Goal: Transaction & Acquisition: Subscribe to service/newsletter

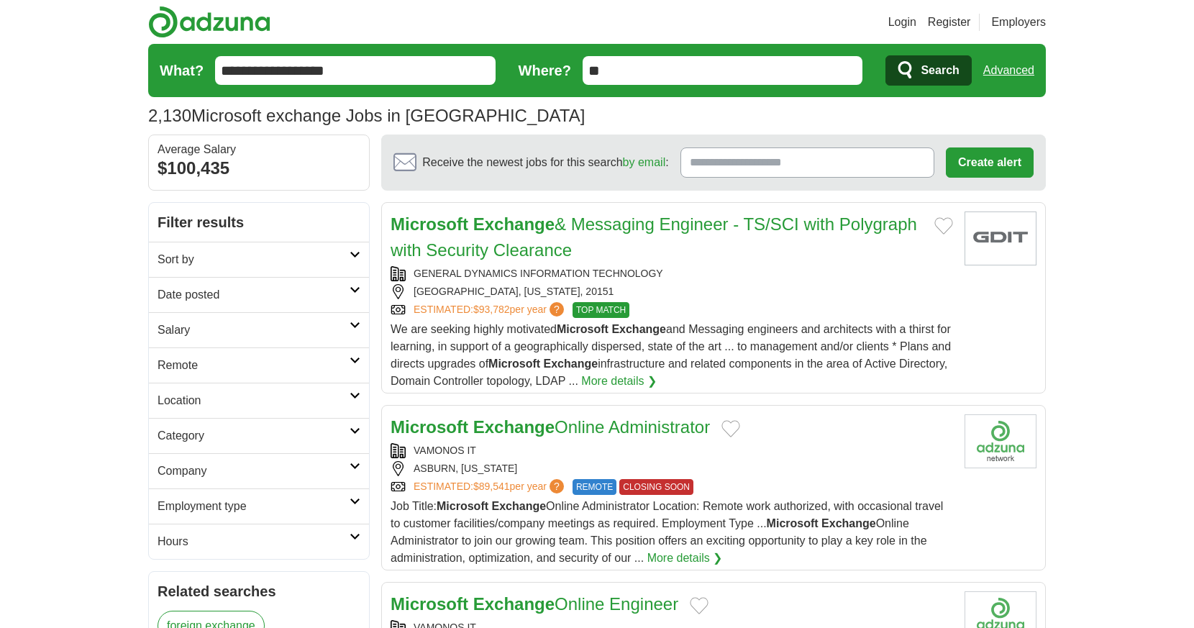
click at [664, 70] on input "**" at bounding box center [723, 70] width 280 height 29
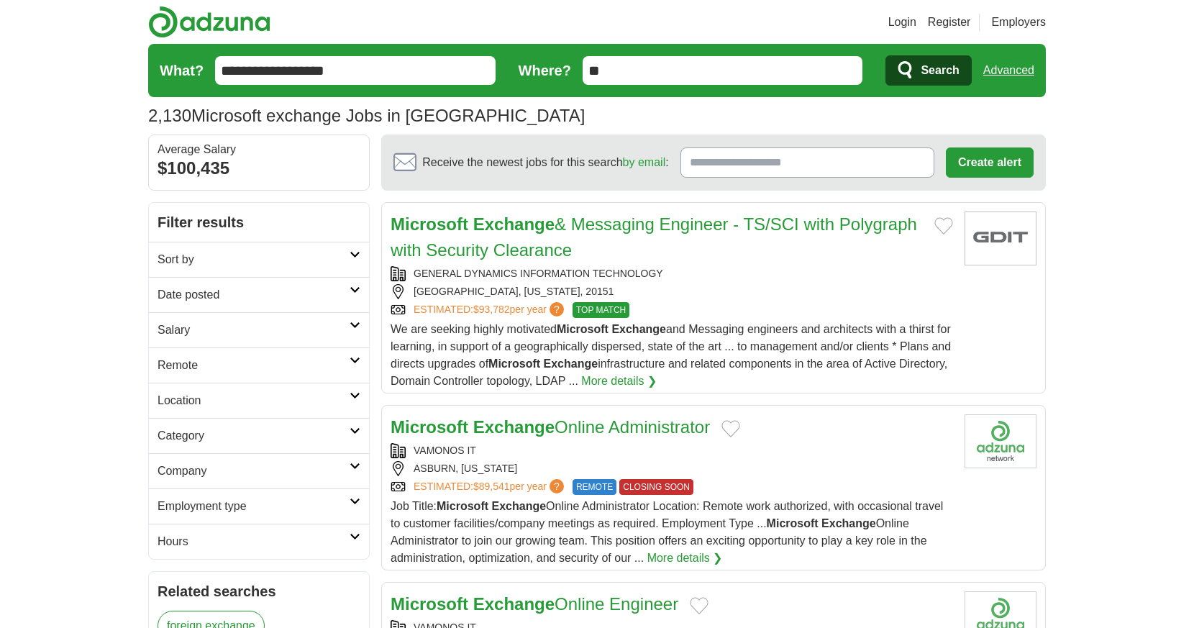
click at [993, 74] on link "Advanced" at bounding box center [1008, 70] width 51 height 29
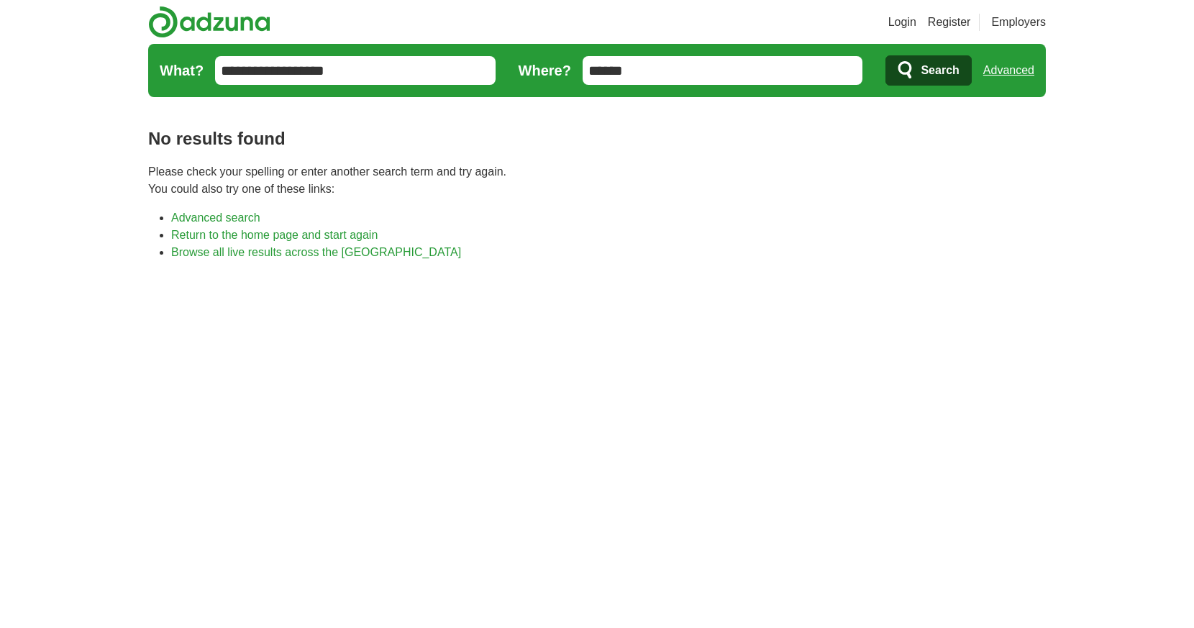
drag, startPoint x: 680, startPoint y: 75, endPoint x: 554, endPoint y: 65, distance: 125.5
click at [554, 65] on form "**********" at bounding box center [597, 70] width 898 height 53
click at [935, 71] on span "Search" at bounding box center [940, 70] width 38 height 29
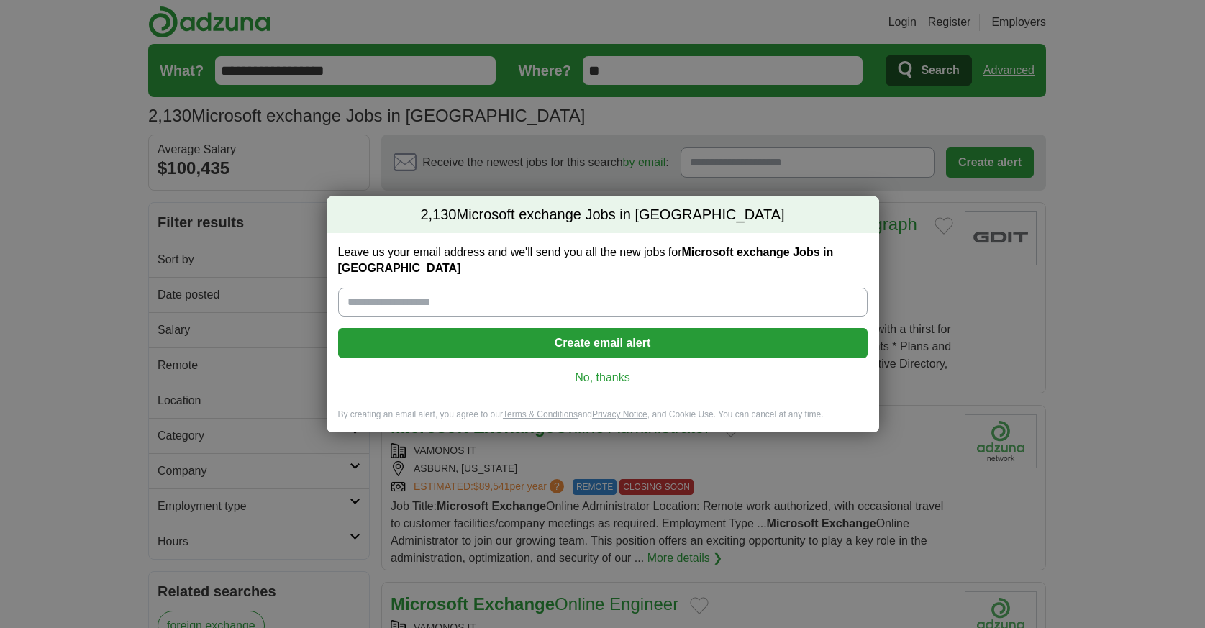
click at [480, 295] on input "Leave us your email address and we'll send you all the new jobs for Microsoft e…" at bounding box center [602, 302] width 529 height 29
type input "**********"
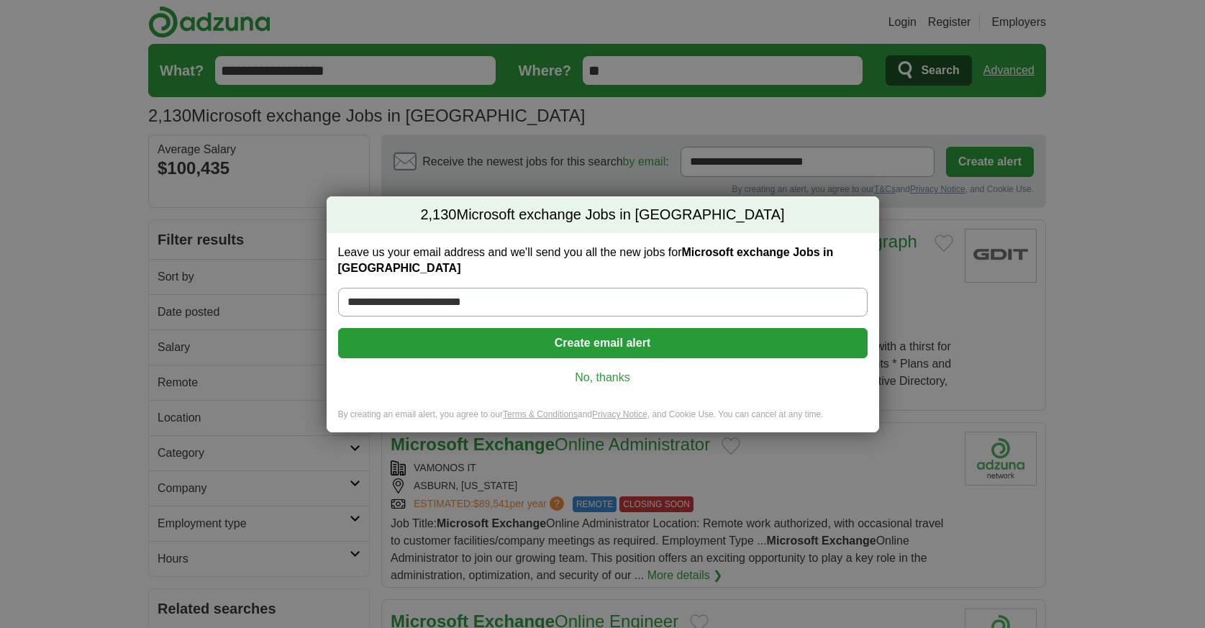
click at [597, 334] on button "Create email alert" at bounding box center [602, 343] width 529 height 30
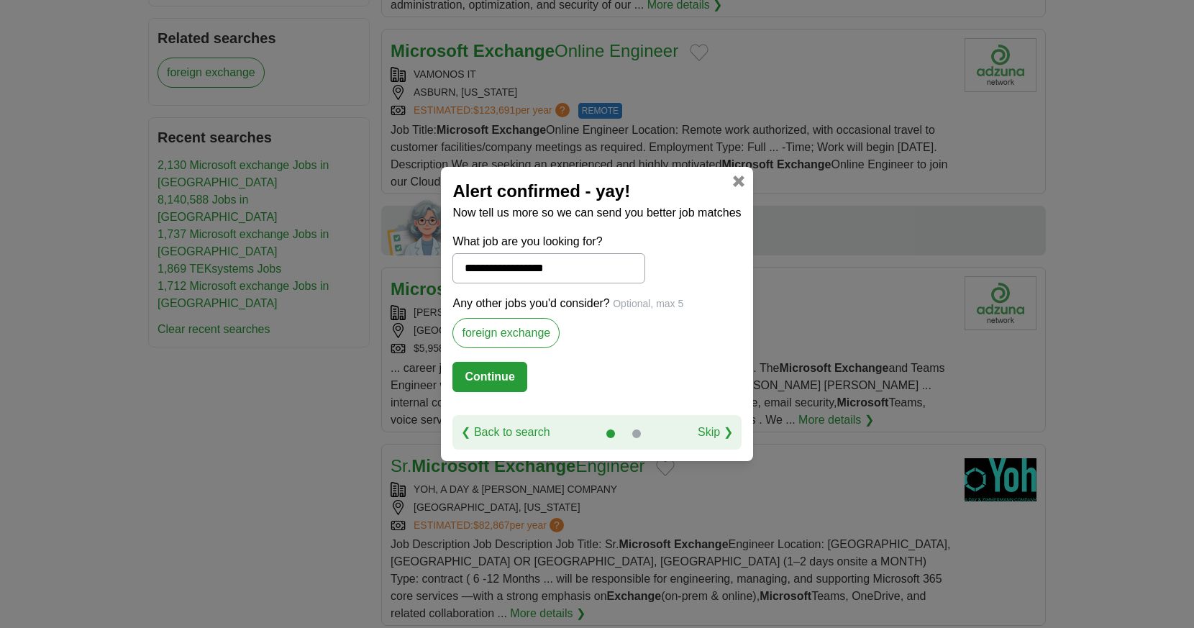
scroll to position [575, 0]
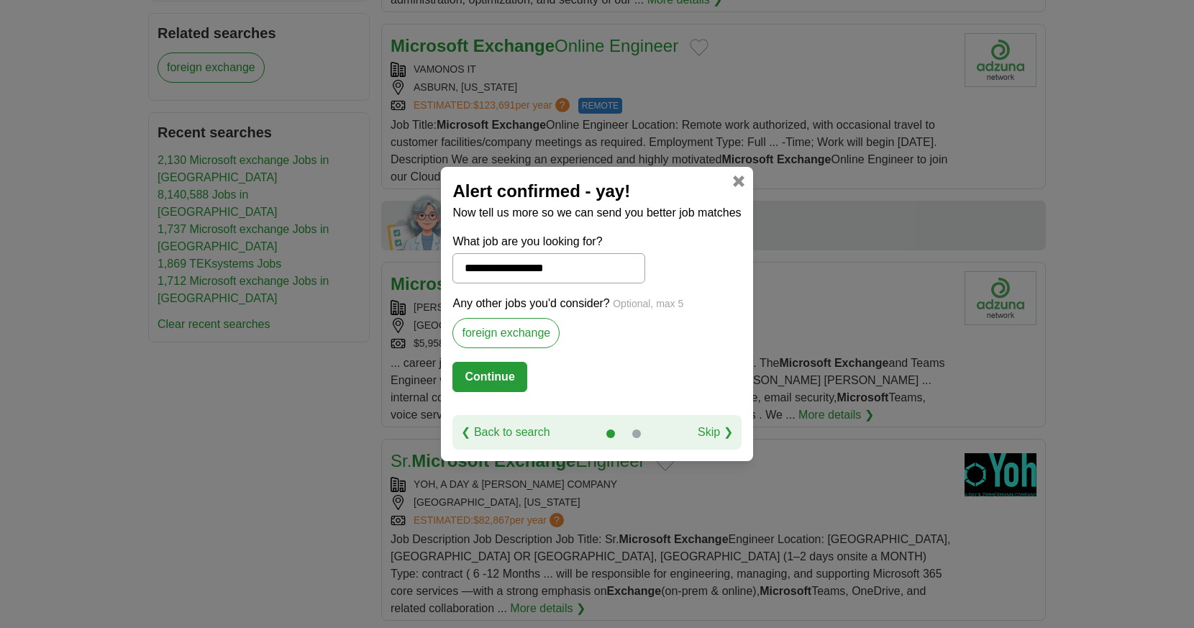
click at [500, 388] on button "Continue" at bounding box center [489, 377] width 74 height 30
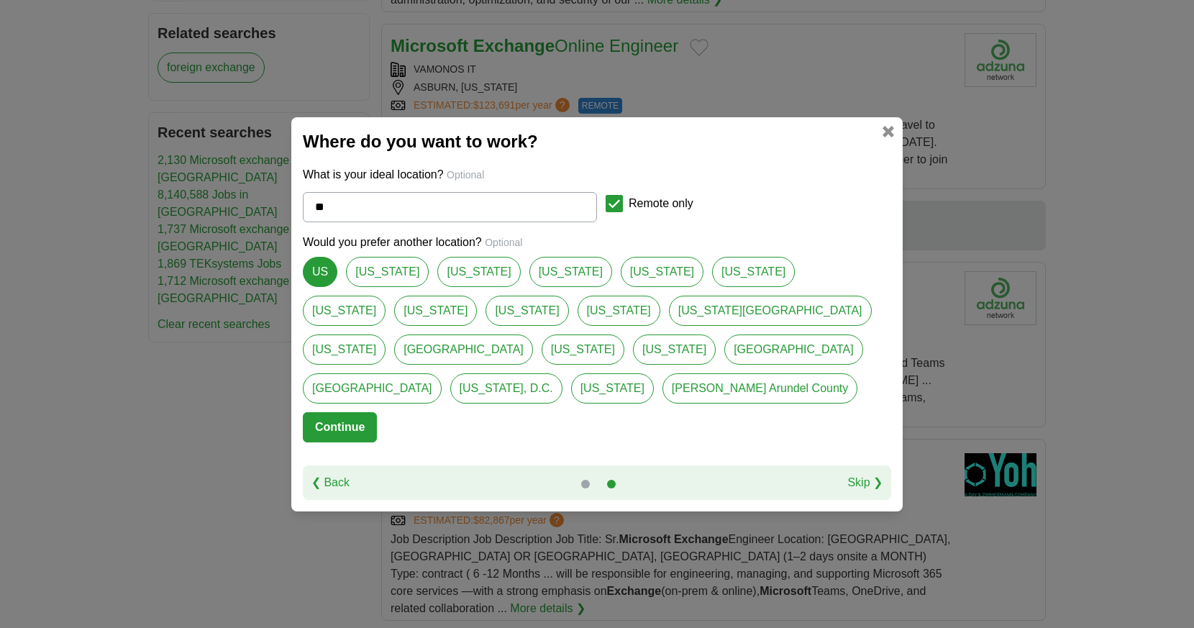
click at [350, 412] on button "Continue" at bounding box center [340, 427] width 74 height 30
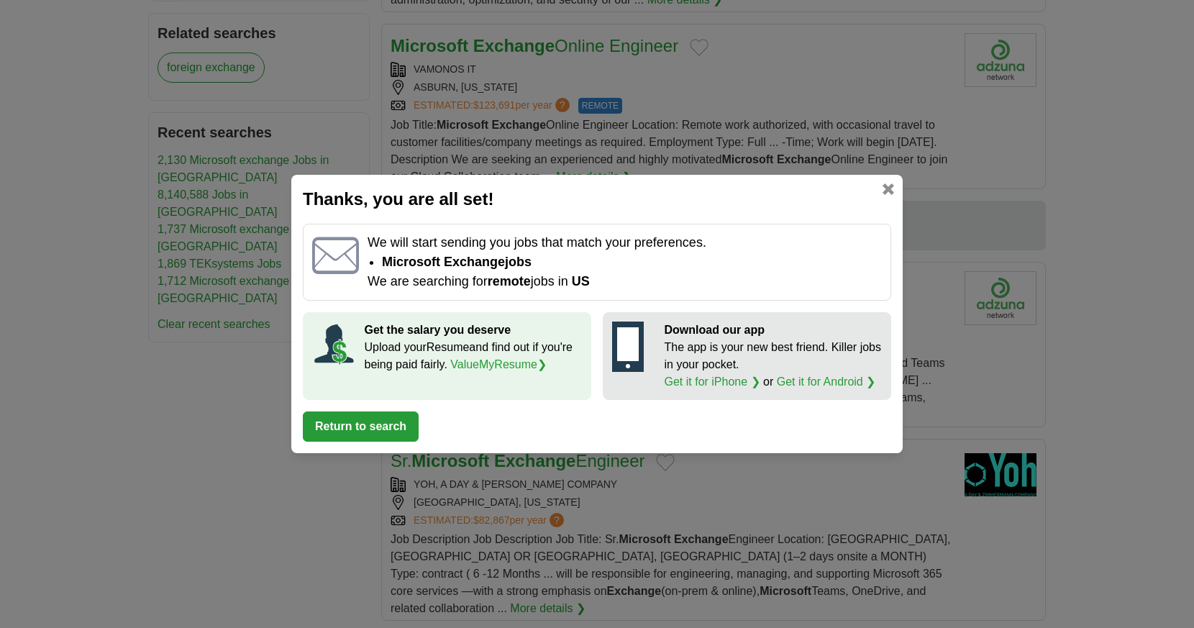
click at [400, 433] on button "Return to search" at bounding box center [361, 426] width 116 height 30
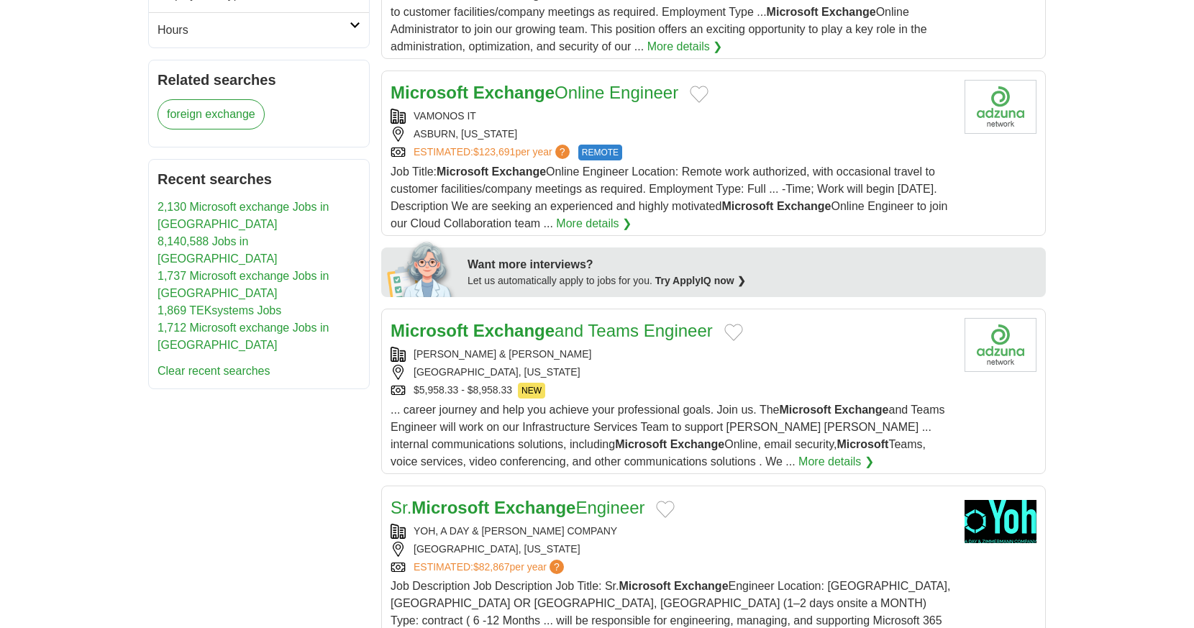
scroll to position [503, 0]
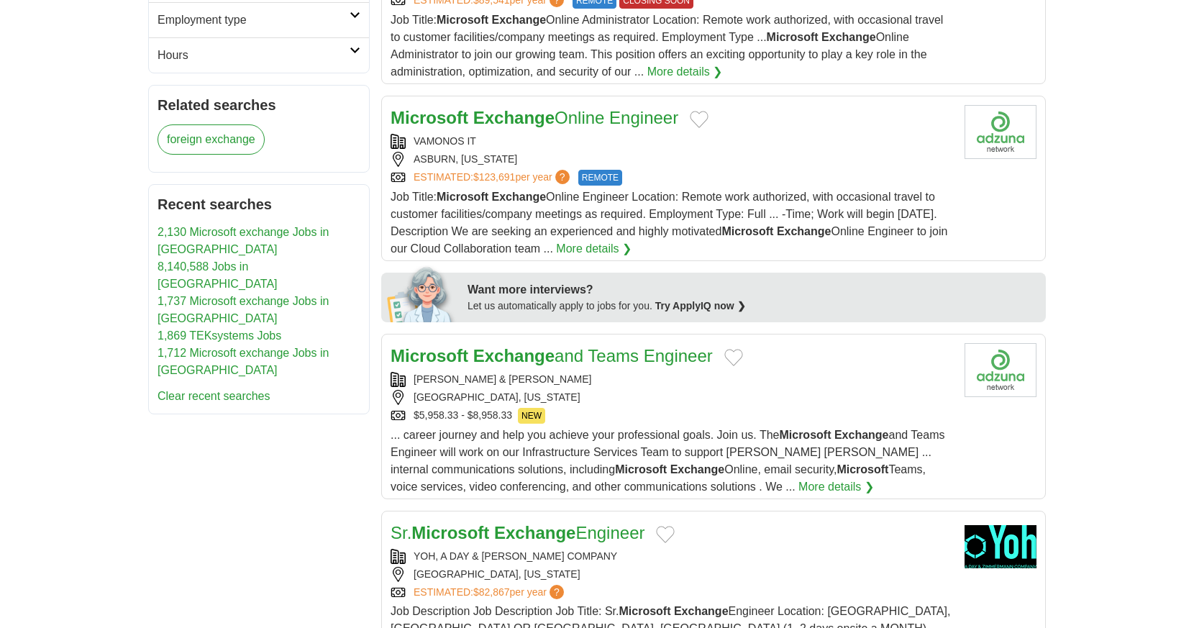
click at [482, 117] on strong "Exchange" at bounding box center [513, 117] width 81 height 19
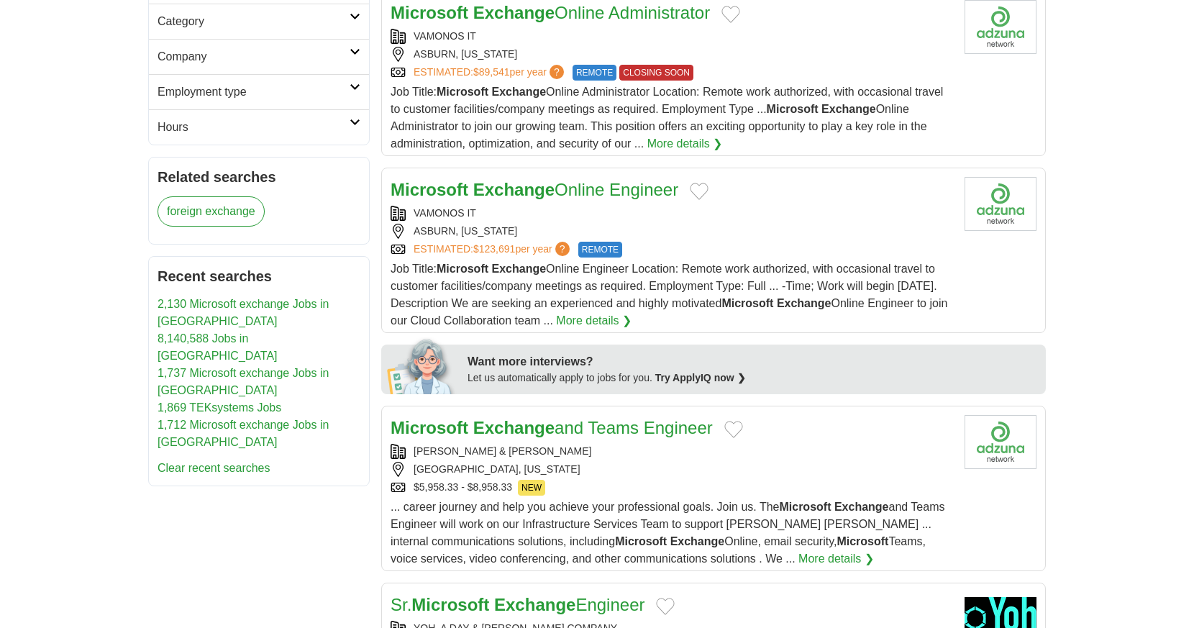
click at [530, 16] on strong "Exchange" at bounding box center [513, 12] width 81 height 19
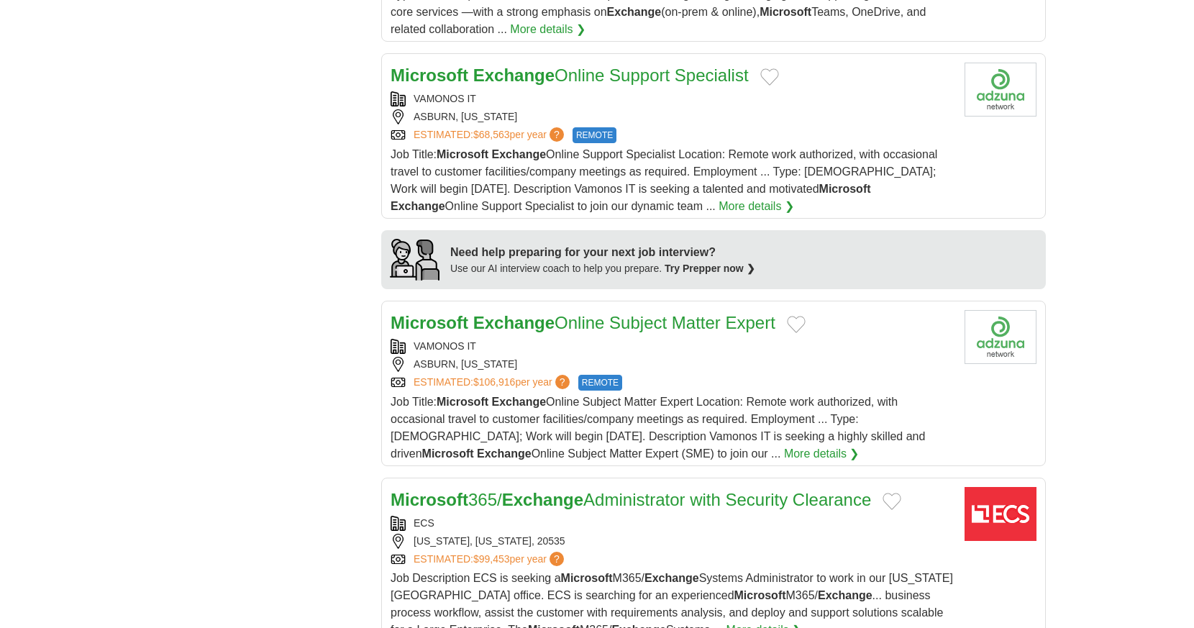
scroll to position [1151, 0]
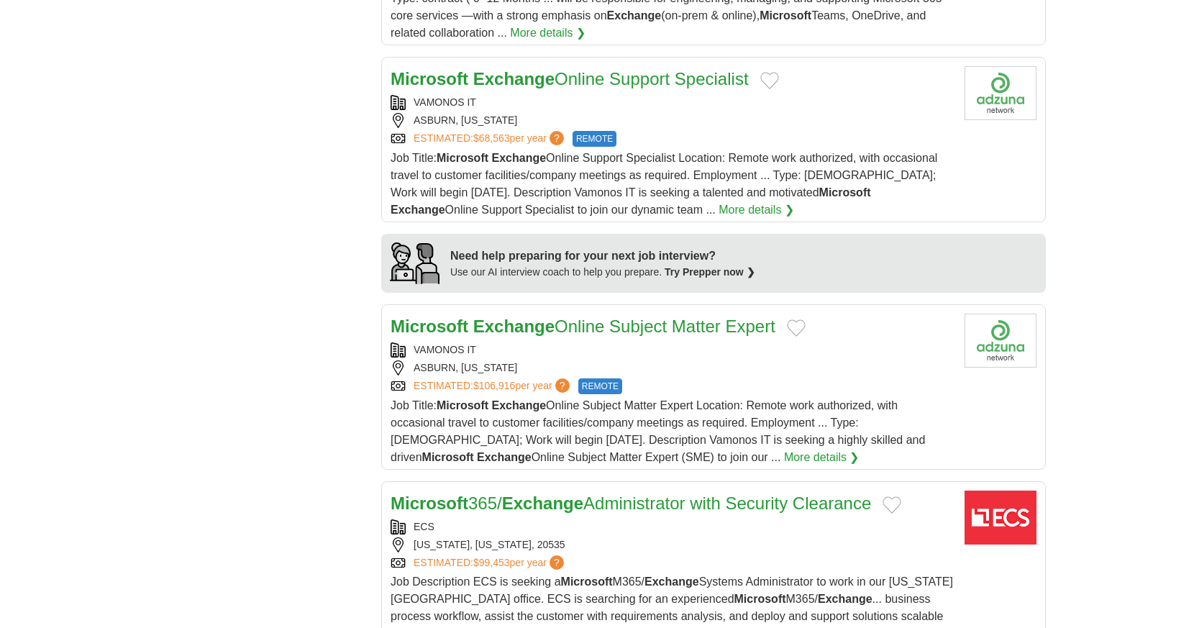
click at [520, 69] on strong "Exchange" at bounding box center [513, 78] width 81 height 19
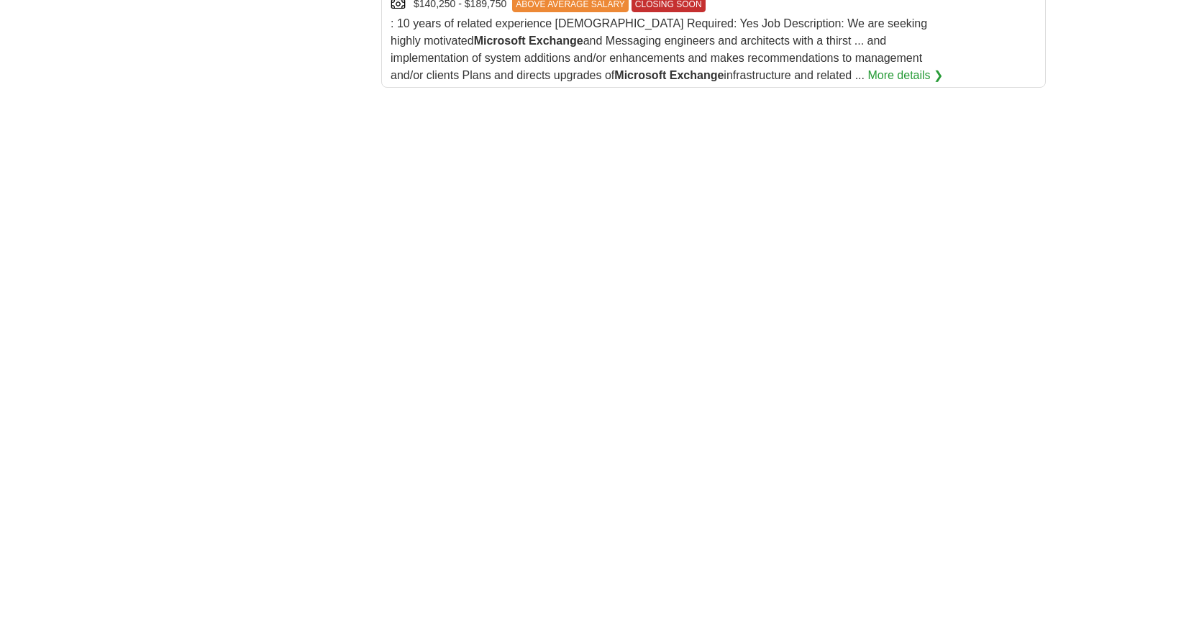
scroll to position [1853, 0]
